Goal: Information Seeking & Learning: Learn about a topic

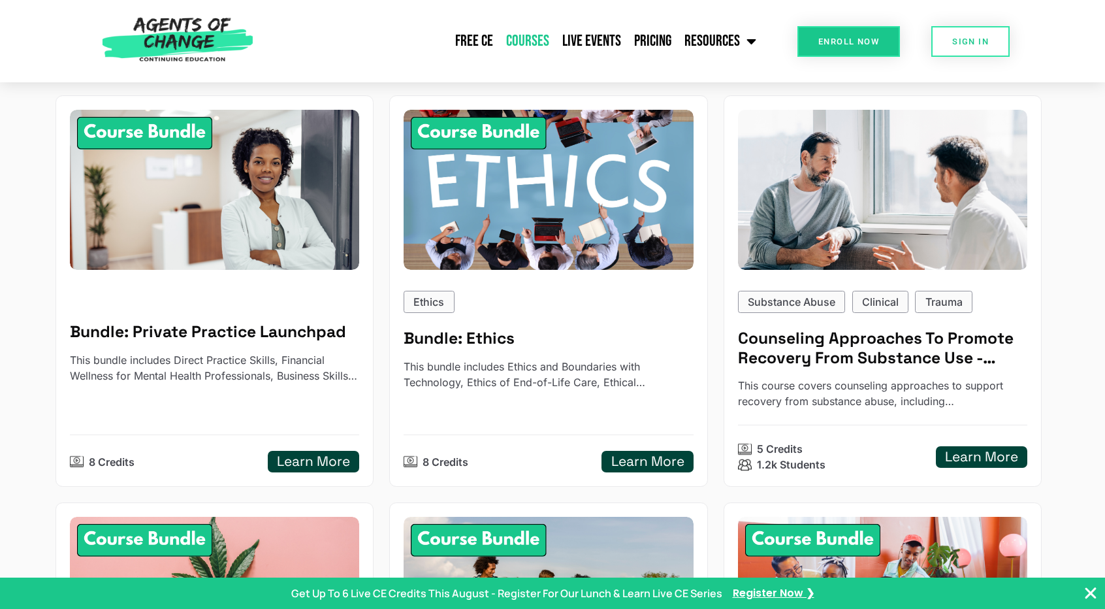
scroll to position [590, 0]
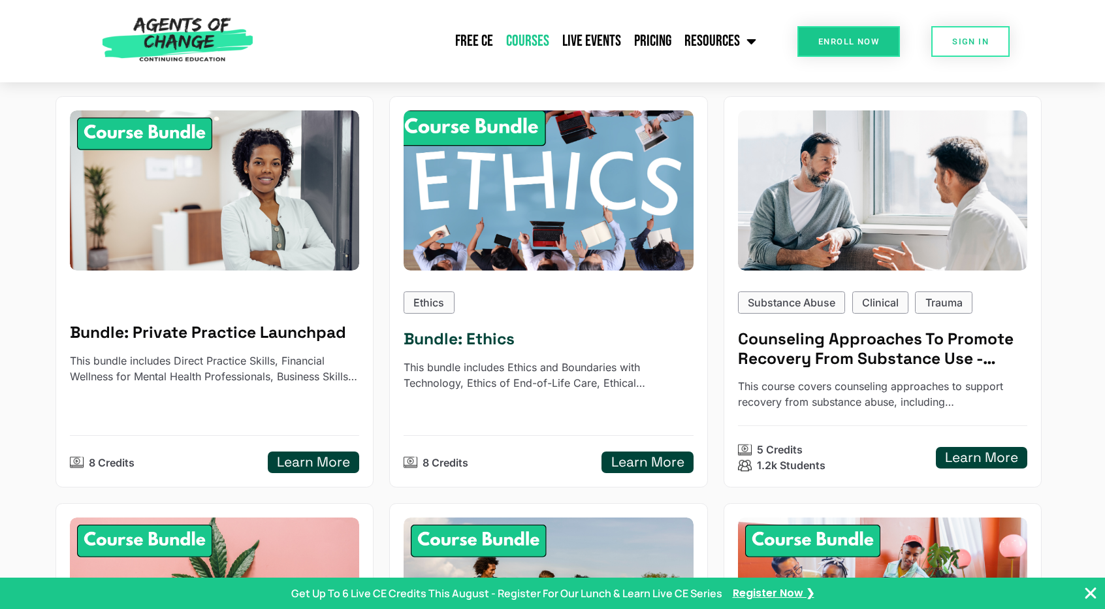
click at [466, 334] on h5 "Bundle: Ethics" at bounding box center [548, 339] width 289 height 20
click at [487, 342] on h5 "Bundle: Ethics" at bounding box center [548, 339] width 289 height 20
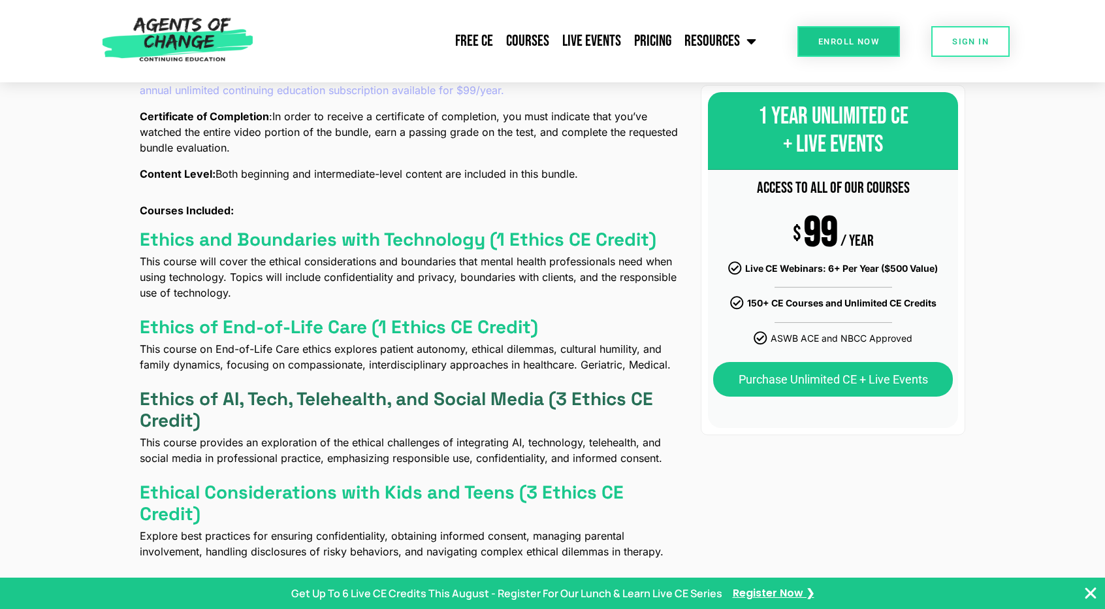
scroll to position [579, 0]
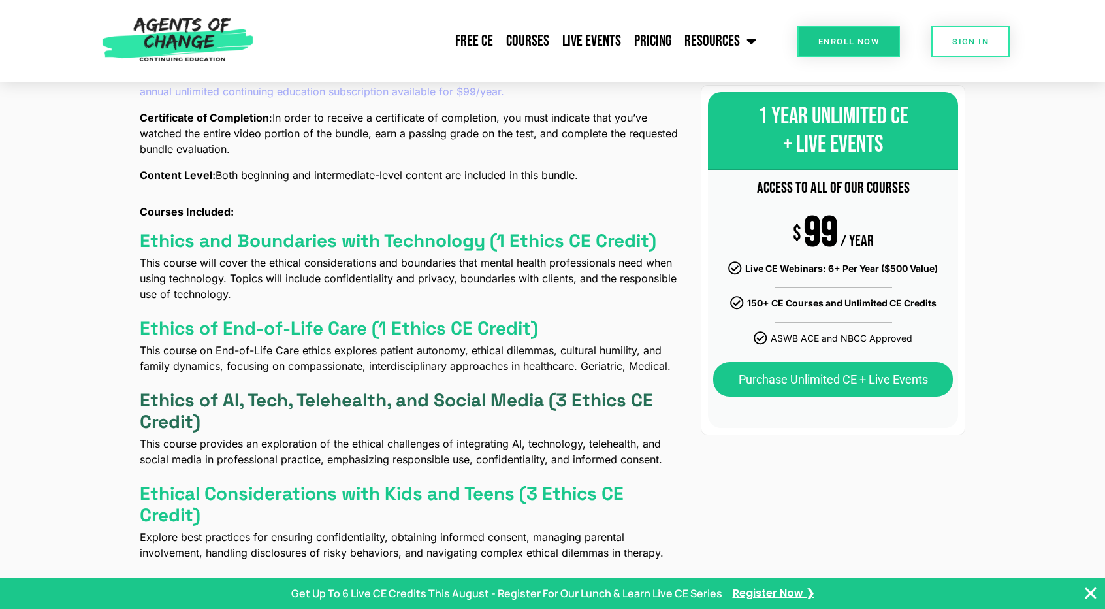
click at [366, 403] on h4 "Ethics of AI, Tech, Telehealth, and Social Media (3 Ethics CE Credit)" at bounding box center [412, 411] width 545 height 44
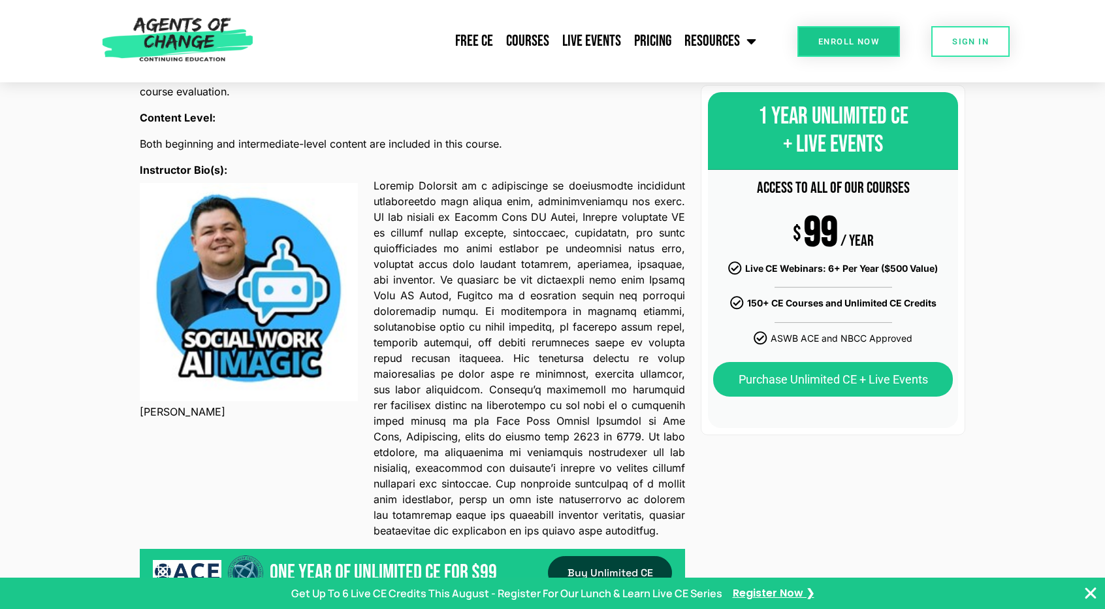
scroll to position [771, 0]
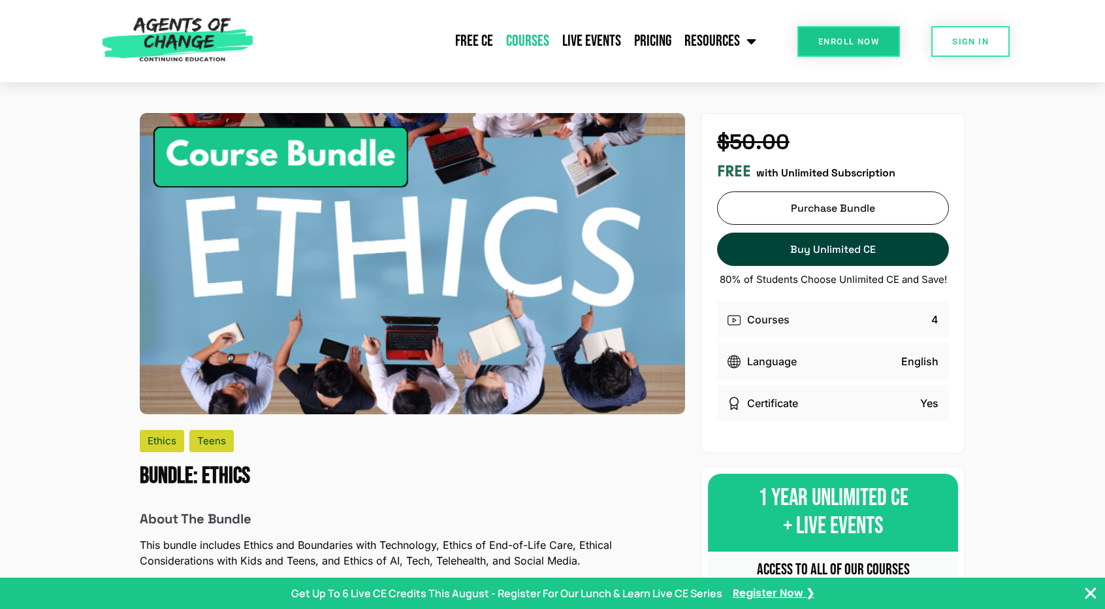
click at [542, 39] on link "Courses" at bounding box center [528, 41] width 56 height 33
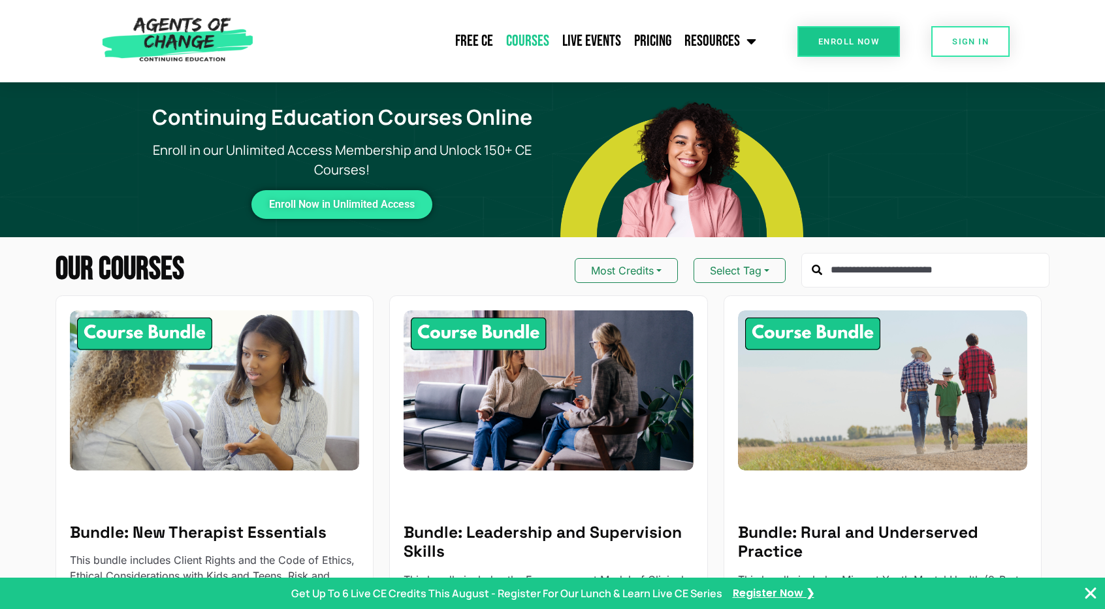
click at [897, 270] on input "text" at bounding box center [925, 270] width 248 height 35
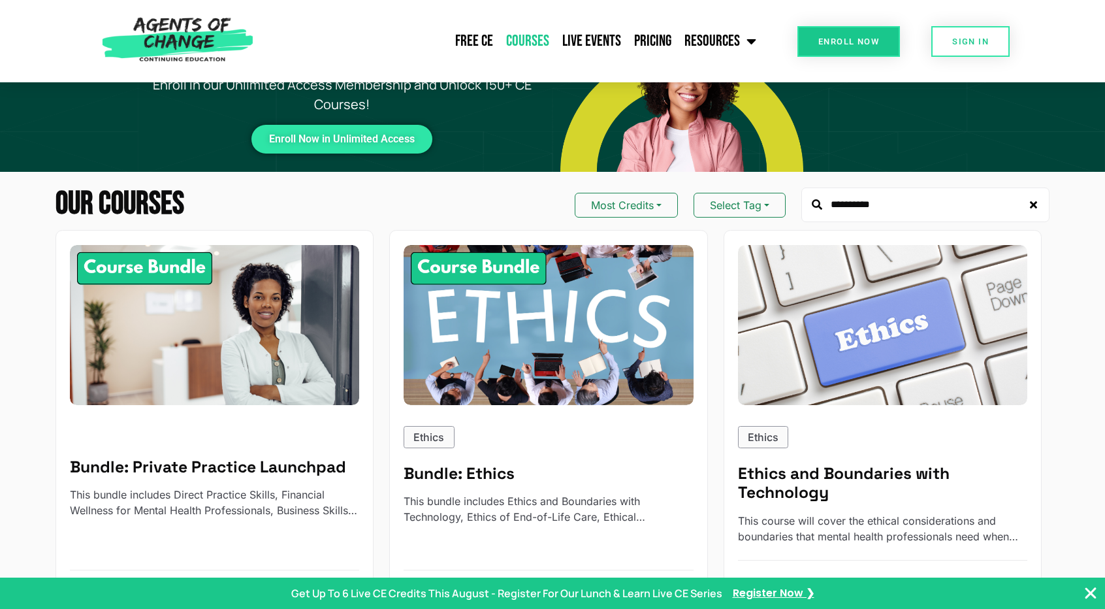
scroll to position [65, 0]
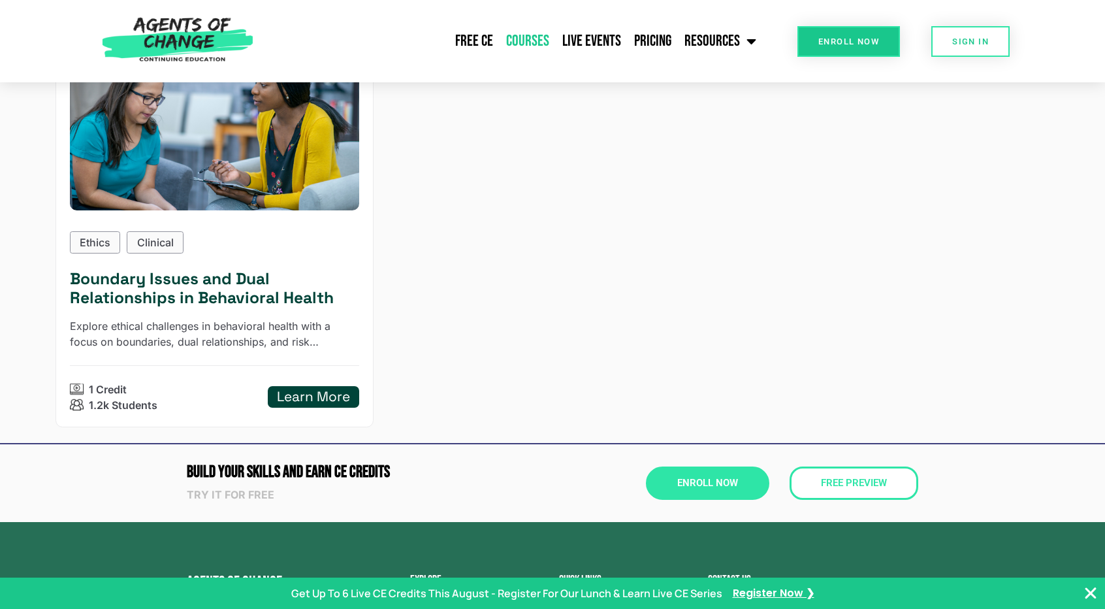
scroll to position [260, 0]
type input "********"
click at [191, 292] on h5 "Boundary Issues and Dual Relationships in Behavioral Health" at bounding box center [214, 288] width 289 height 39
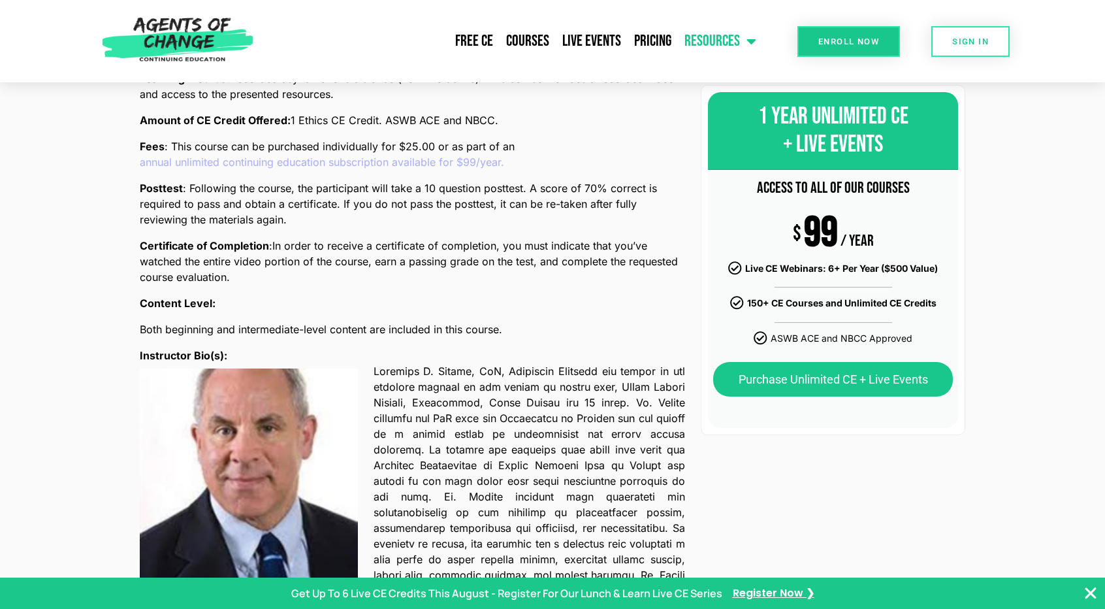
scroll to position [585, 0]
